Goal: Task Accomplishment & Management: Manage account settings

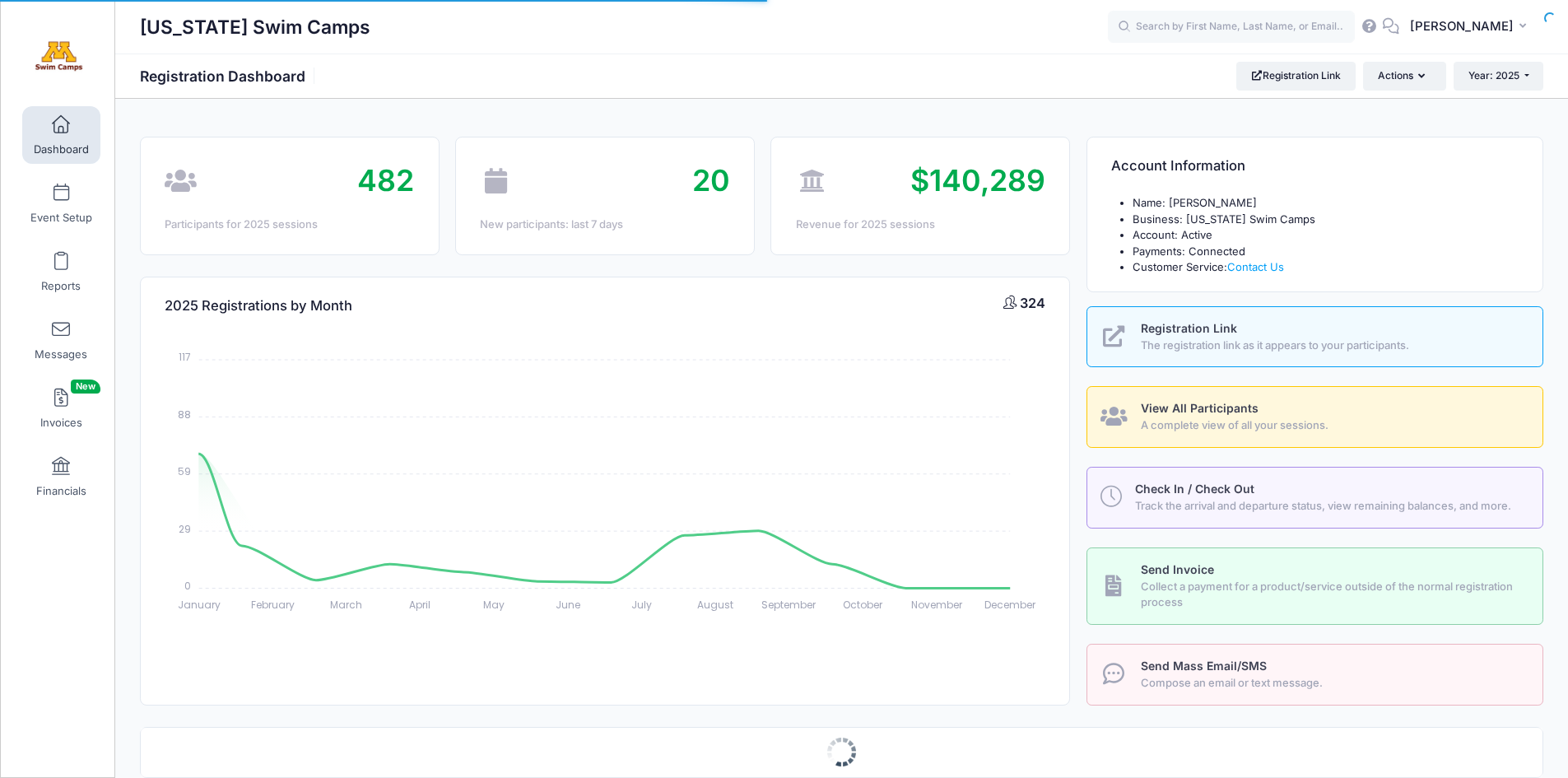
select select
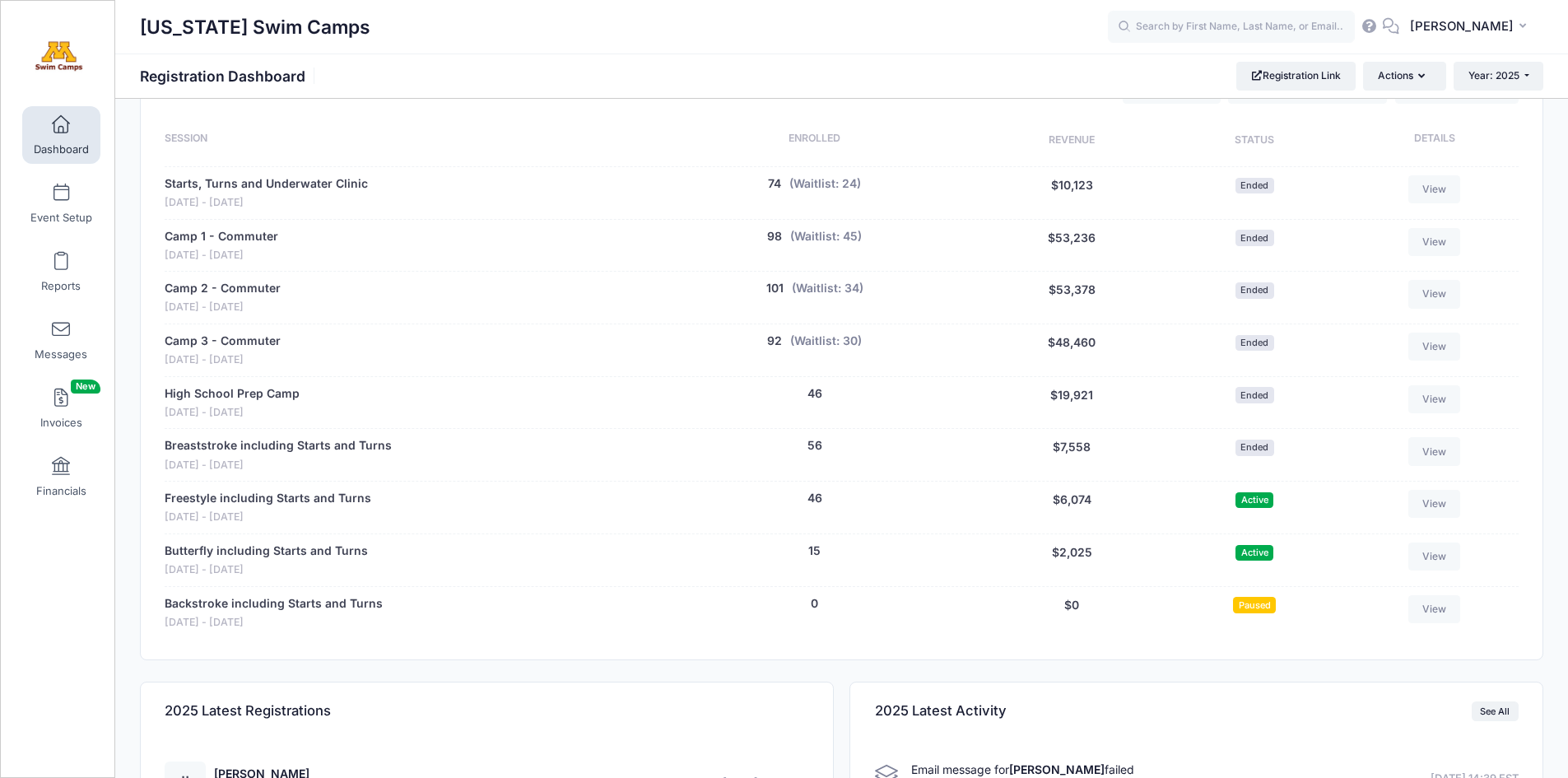
scroll to position [728, 0]
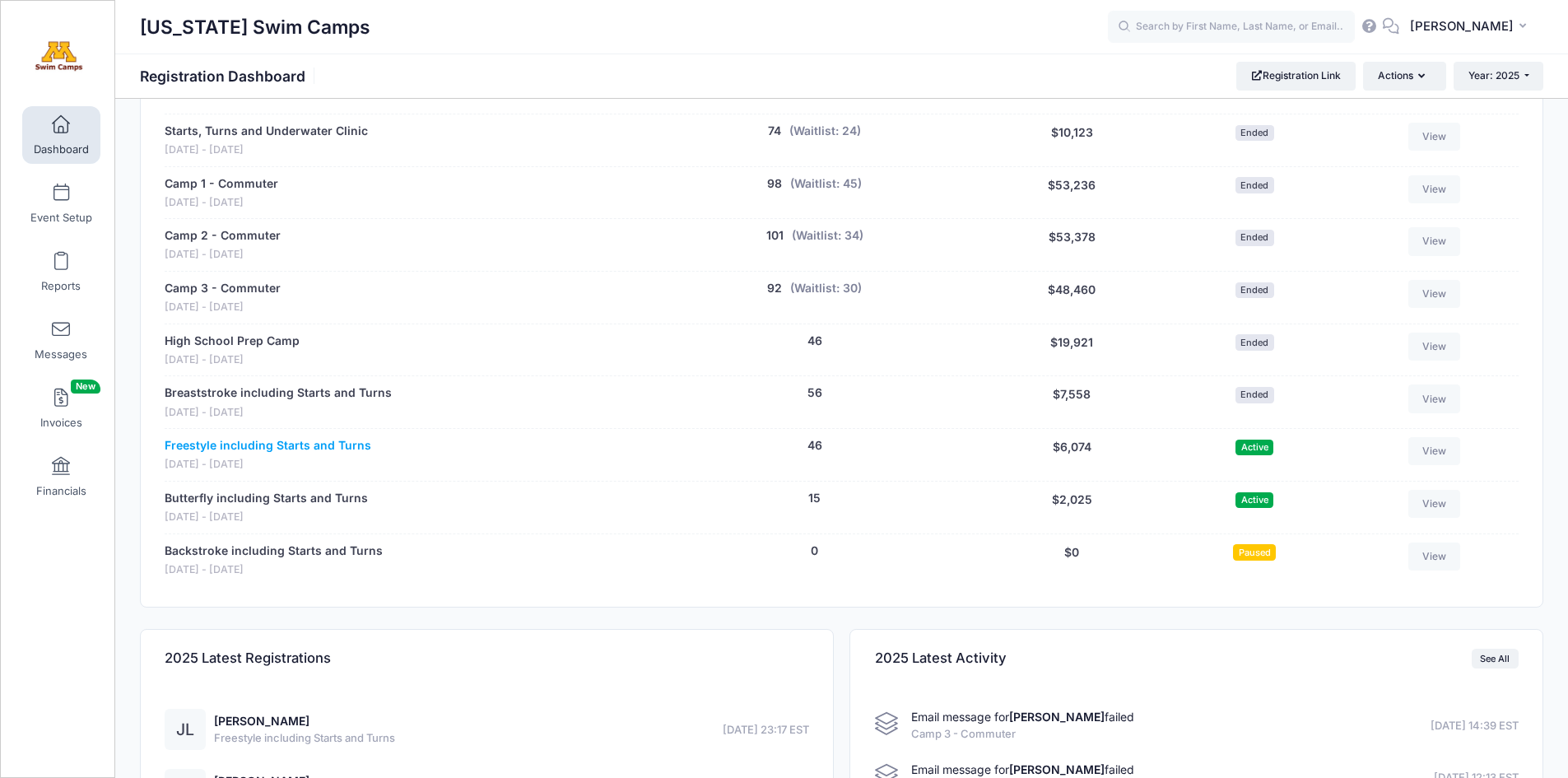
click at [239, 445] on link "Freestyle including Starts and Turns" at bounding box center [268, 445] width 207 height 17
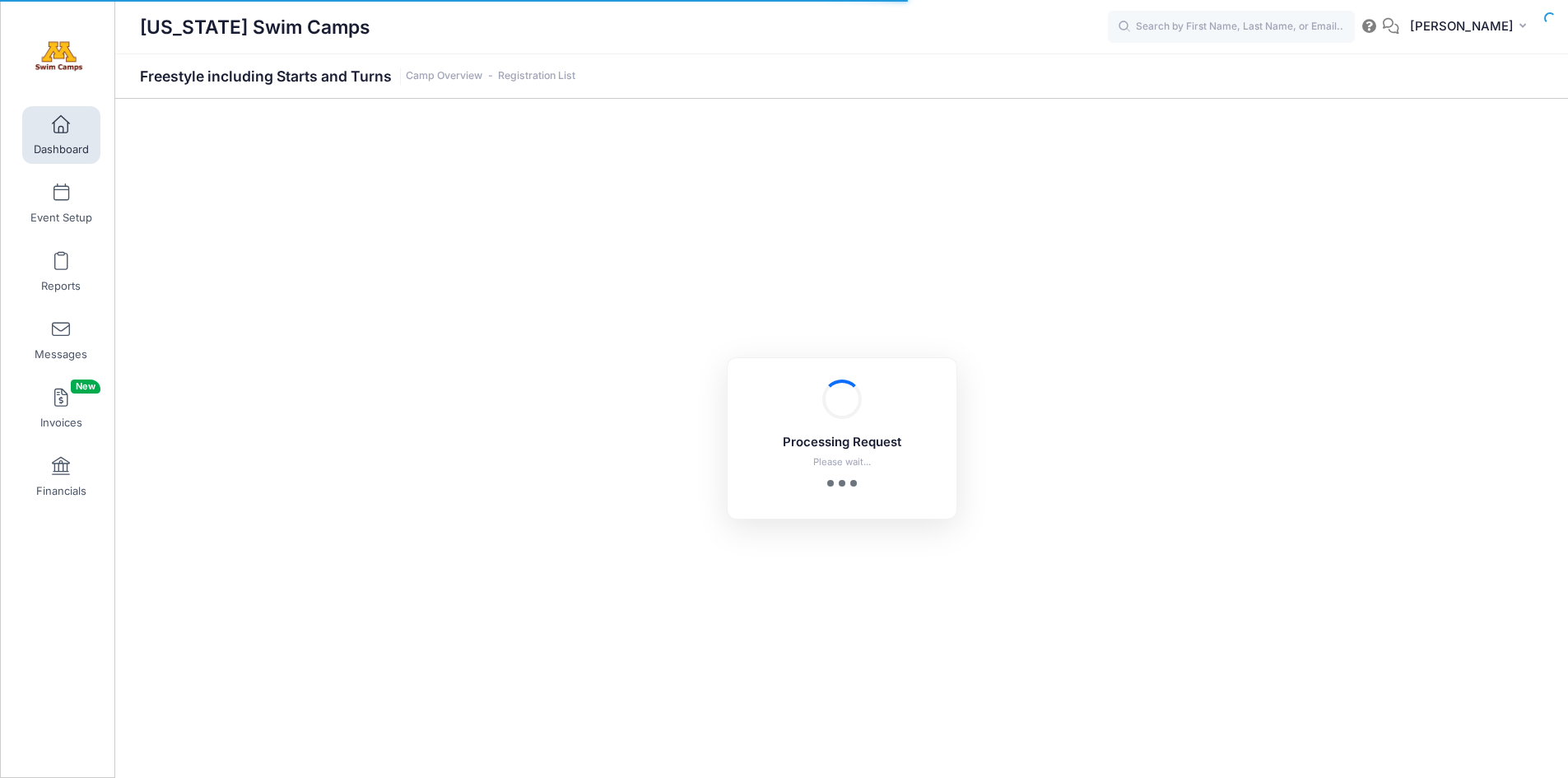
select select "10"
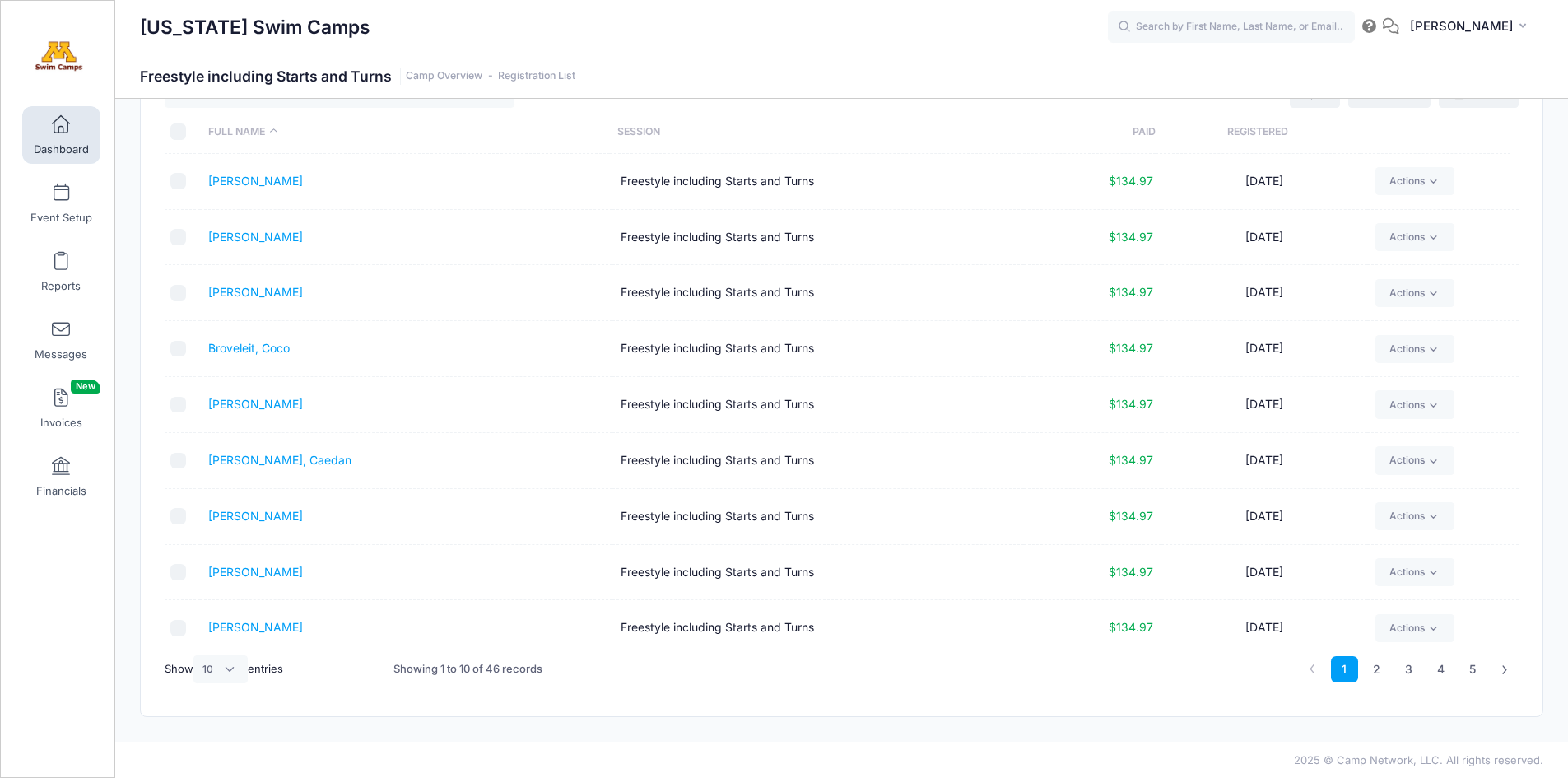
scroll to position [70, 0]
click at [1376, 670] on link "2" at bounding box center [1377, 668] width 27 height 27
click at [1405, 666] on link "3" at bounding box center [1409, 668] width 27 height 27
click at [1440, 667] on link "4" at bounding box center [1441, 668] width 27 height 27
click at [255, 625] on link "Richins, Hazel" at bounding box center [255, 624] width 95 height 14
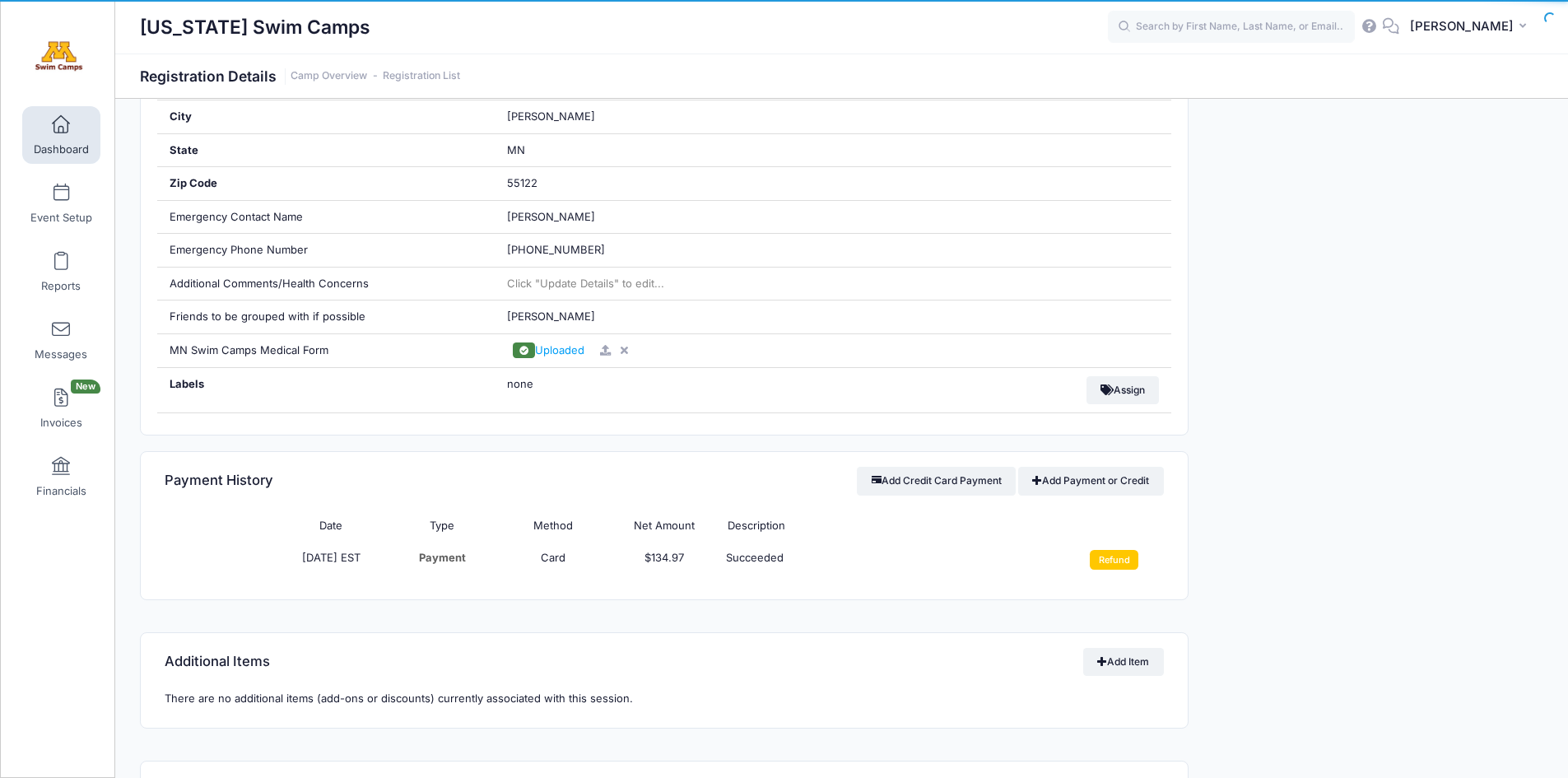
scroll to position [742, 0]
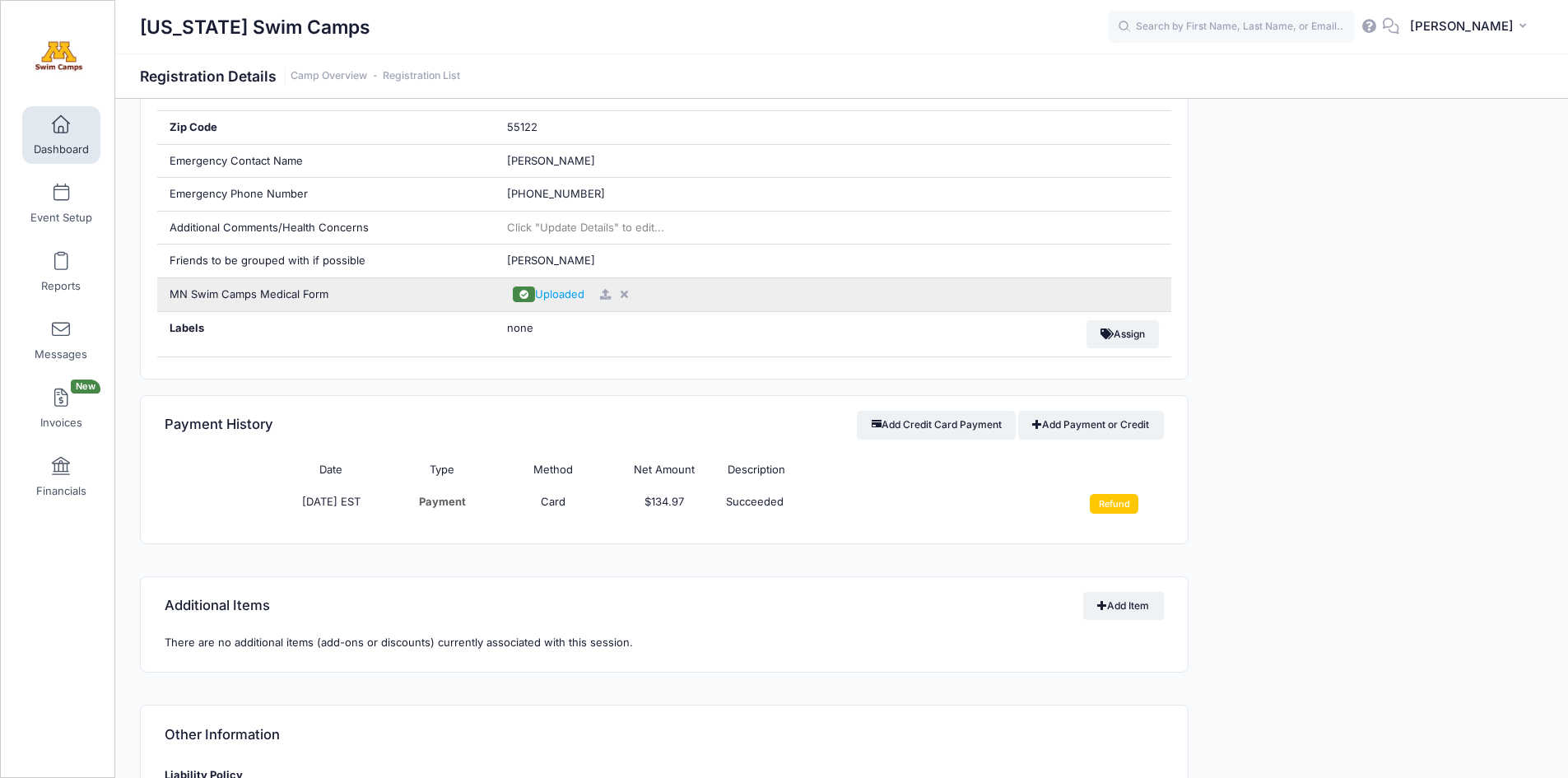
click at [627, 293] on icon at bounding box center [624, 295] width 14 height 11
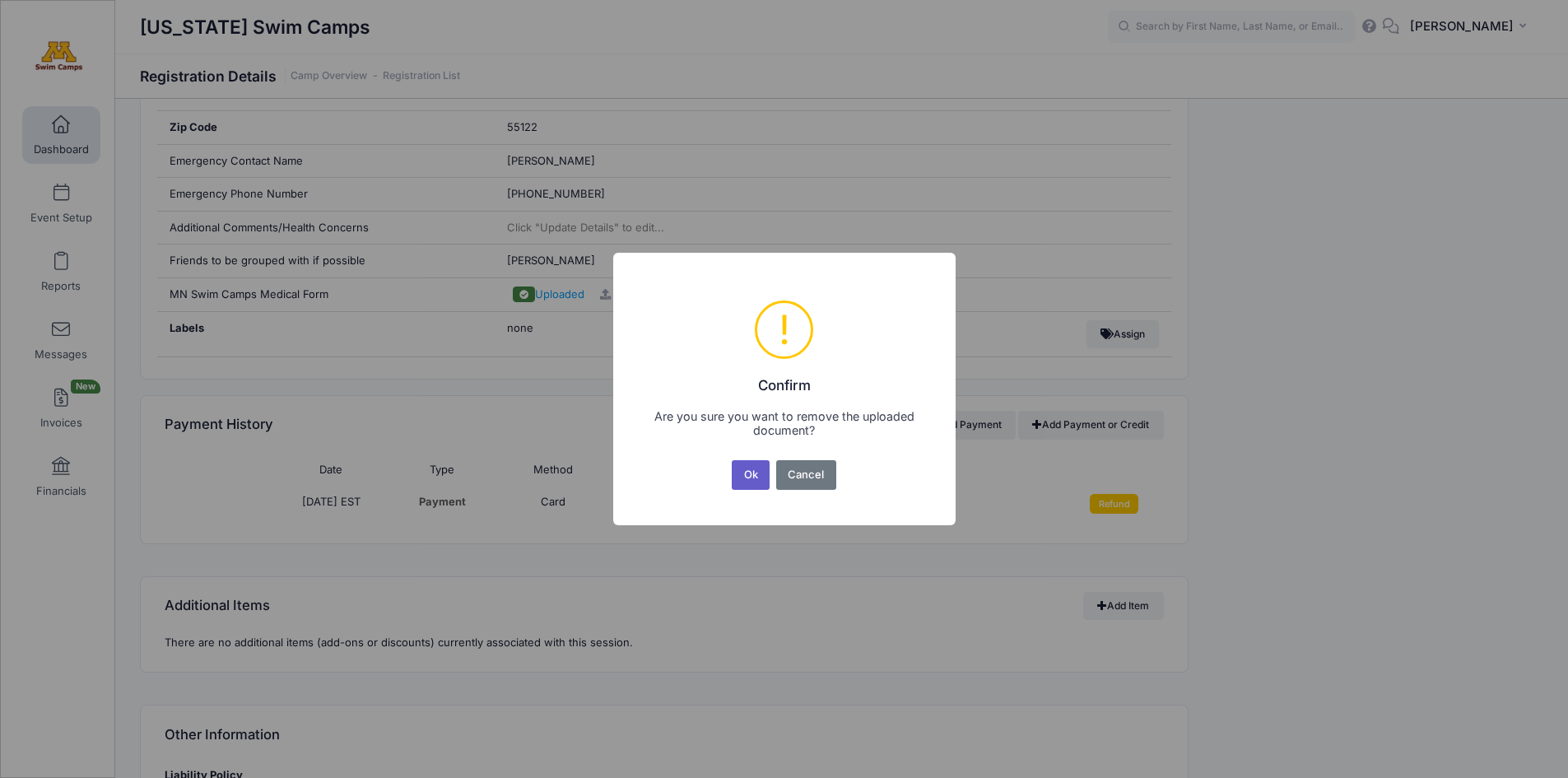
click at [762, 477] on button "Ok" at bounding box center [751, 474] width 38 height 30
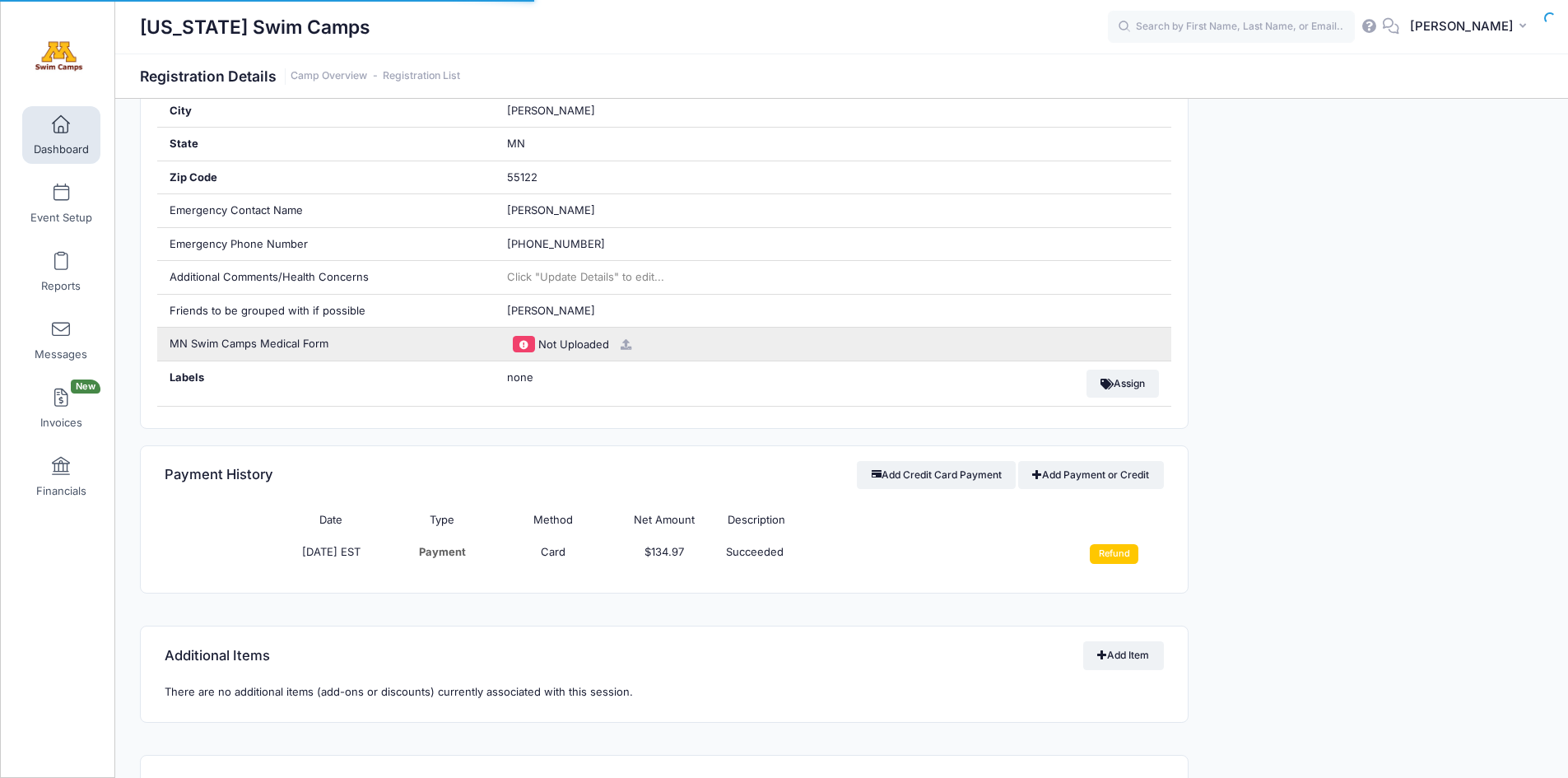
scroll to position [742, 0]
click at [625, 347] on icon at bounding box center [626, 344] width 14 height 11
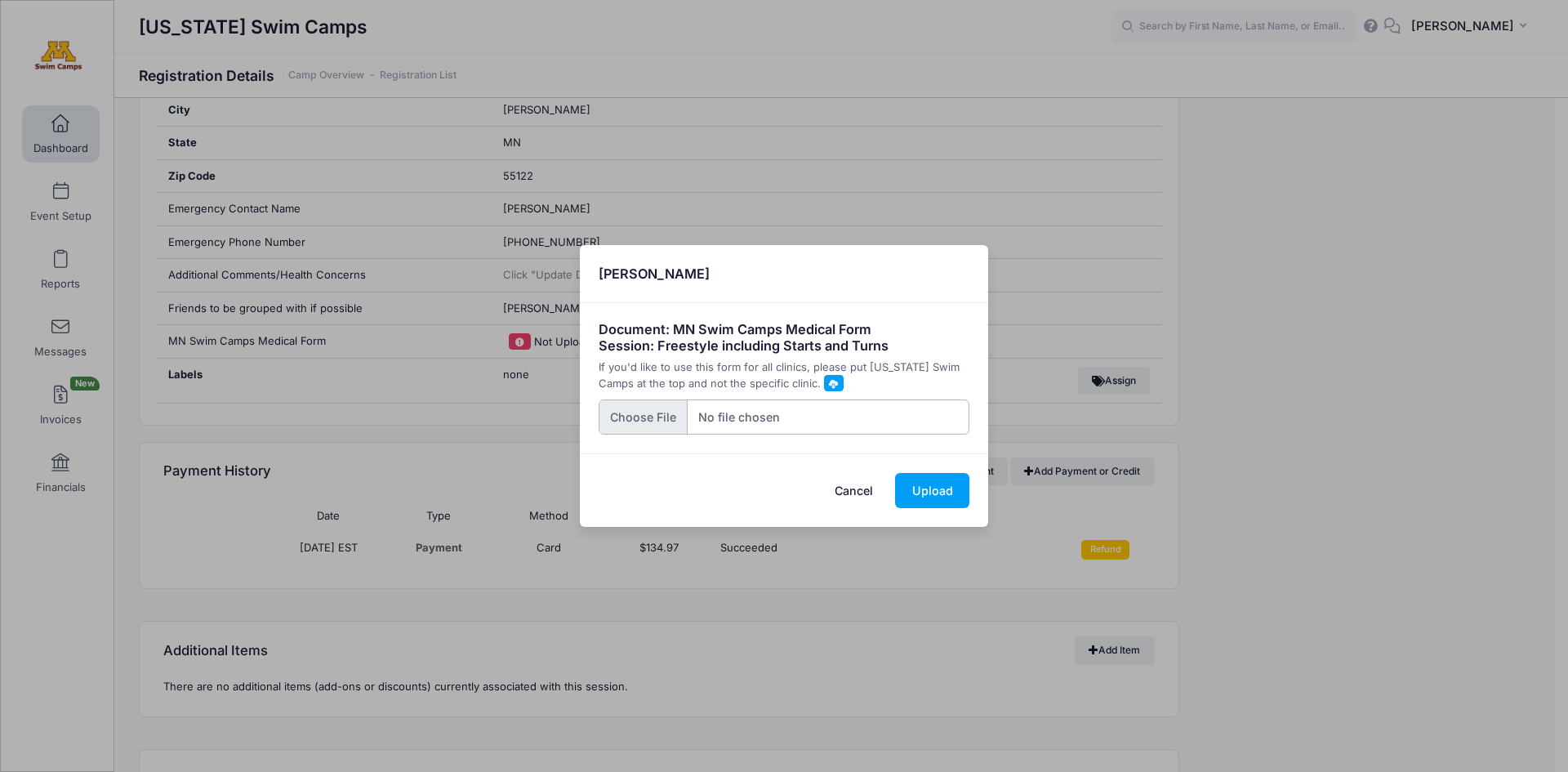
click at [649, 417] on input "file" at bounding box center [784, 416] width 372 height 35
type input "C:\fakepath\MN Swim Camps Medical Form_.pdf"
click at [947, 498] on button "Upload" at bounding box center [931, 490] width 74 height 35
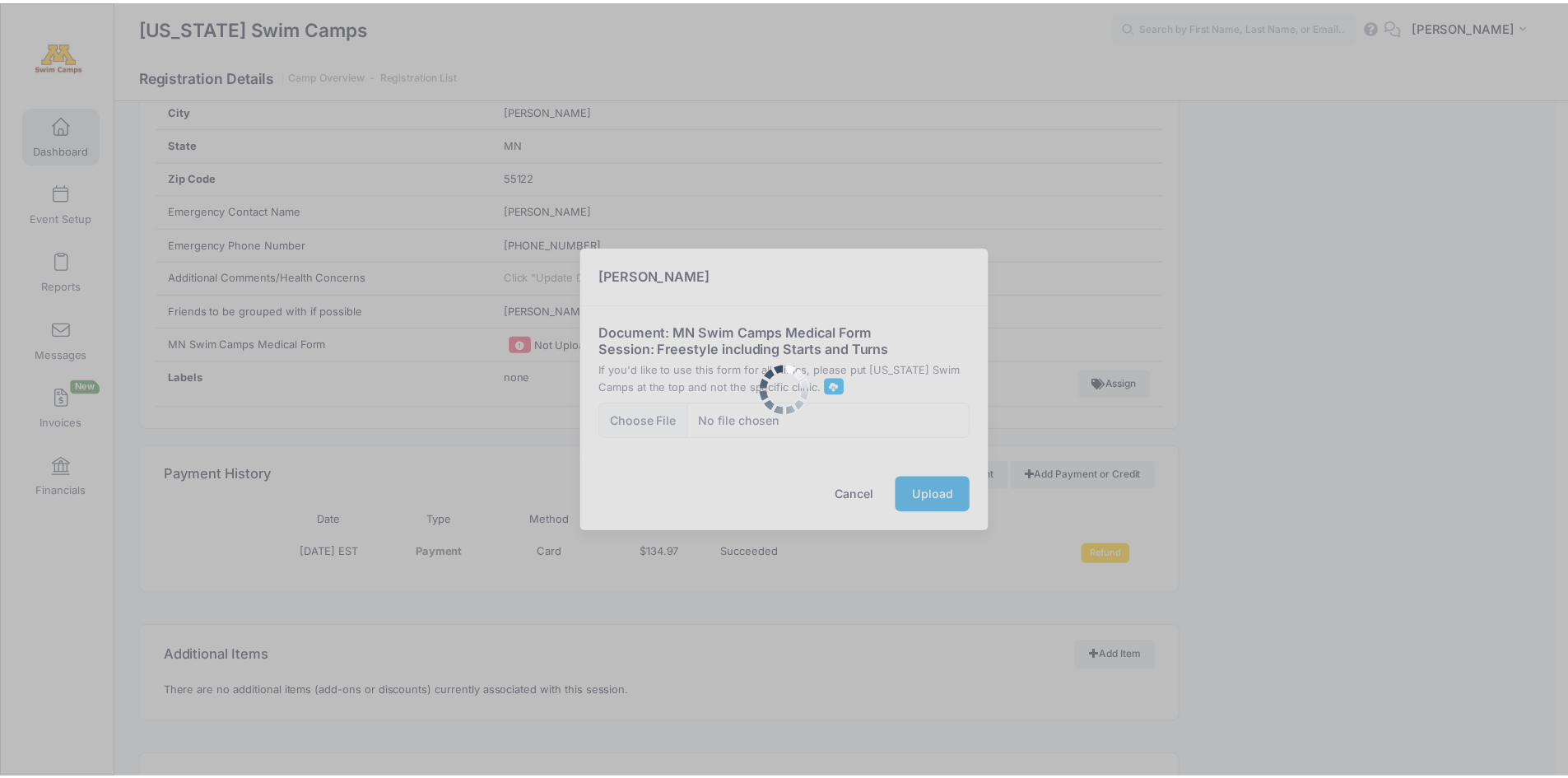
scroll to position [0, 0]
